Goal: Transaction & Acquisition: Purchase product/service

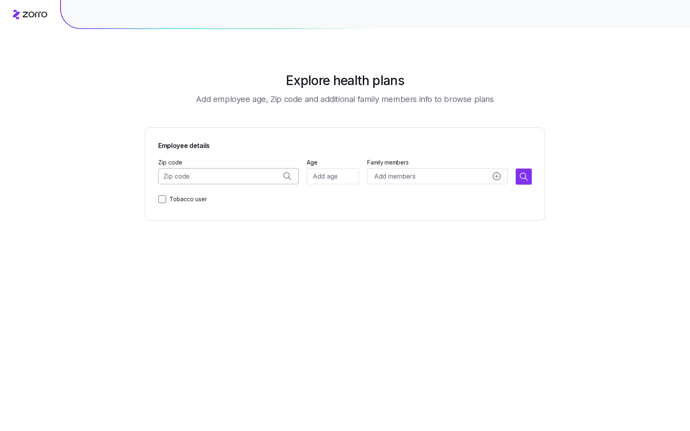
click at [226, 176] on input "Zip code" at bounding box center [228, 176] width 140 height 16
type input "15120"
click at [197, 182] on input "Zip code" at bounding box center [228, 176] width 140 height 16
click at [220, 199] on span "15120, [GEOGRAPHIC_DATA], [GEOGRAPHIC_DATA]" at bounding box center [236, 198] width 113 height 10
type input "15120, [GEOGRAPHIC_DATA], [GEOGRAPHIC_DATA]"
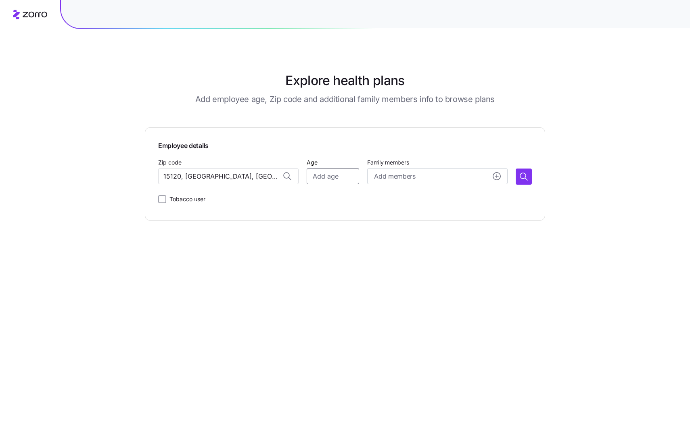
click at [326, 177] on input "Age" at bounding box center [333, 176] width 52 height 16
type input "55"
click at [525, 178] on icon "button" at bounding box center [524, 177] width 10 height 10
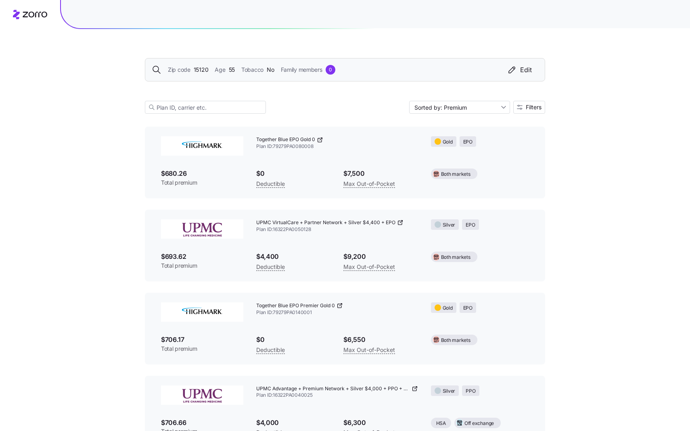
scroll to position [2436, 0]
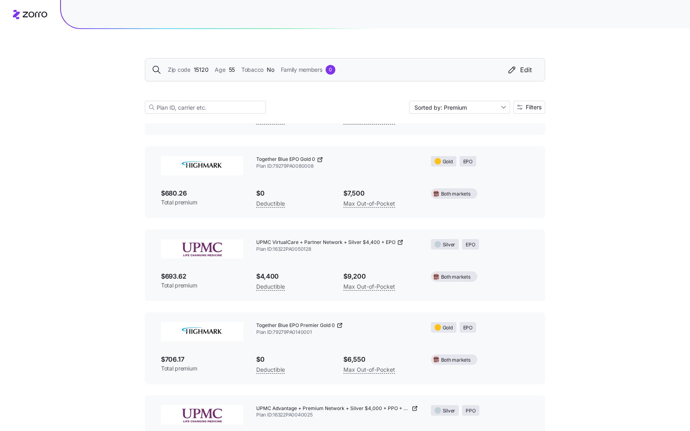
click at [507, 75] on div "Zip code 15120 Age [DEMOGRAPHIC_DATA] Tobacco No Family members 0 Edit" at bounding box center [345, 69] width 400 height 23
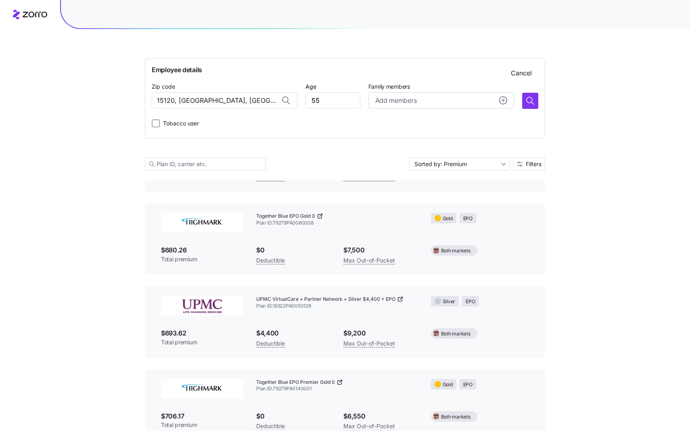
scroll to position [2493, 0]
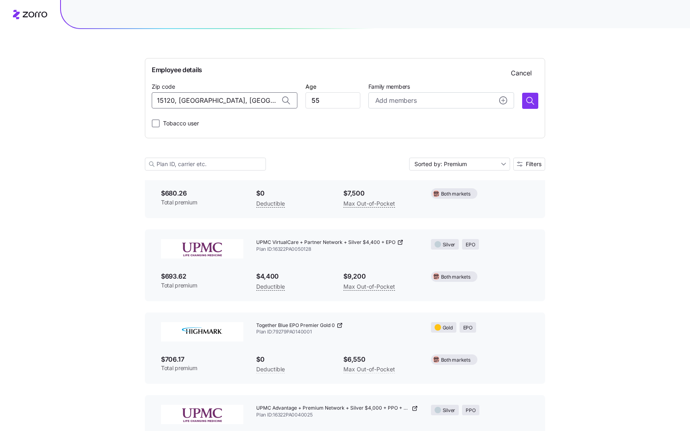
drag, startPoint x: 250, startPoint y: 102, endPoint x: 146, endPoint y: 90, distance: 104.1
click at [146, 90] on div "Employee details Cancel Zip code 15120, [GEOGRAPHIC_DATA], [GEOGRAPHIC_DATA] Ag…" at bounding box center [345, 98] width 400 height 80
click at [188, 117] on span "18001, [GEOGRAPHIC_DATA], [GEOGRAPHIC_DATA]" at bounding box center [232, 122] width 113 height 10
type input "18001, [GEOGRAPHIC_DATA], [GEOGRAPHIC_DATA]"
click at [523, 99] on button "button" at bounding box center [530, 101] width 16 height 16
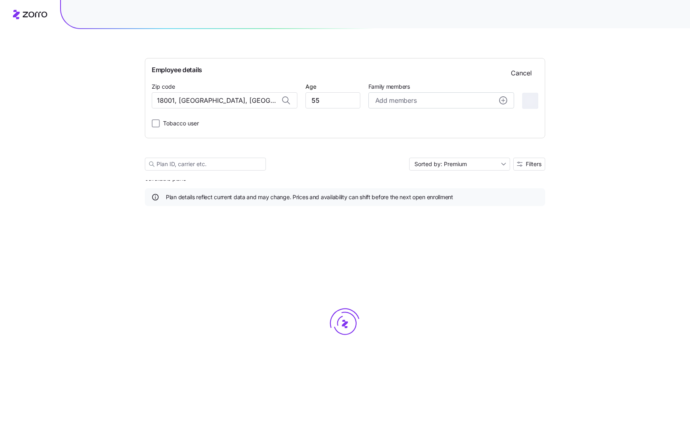
scroll to position [0, 0]
